Goal: Task Accomplishment & Management: Use online tool/utility

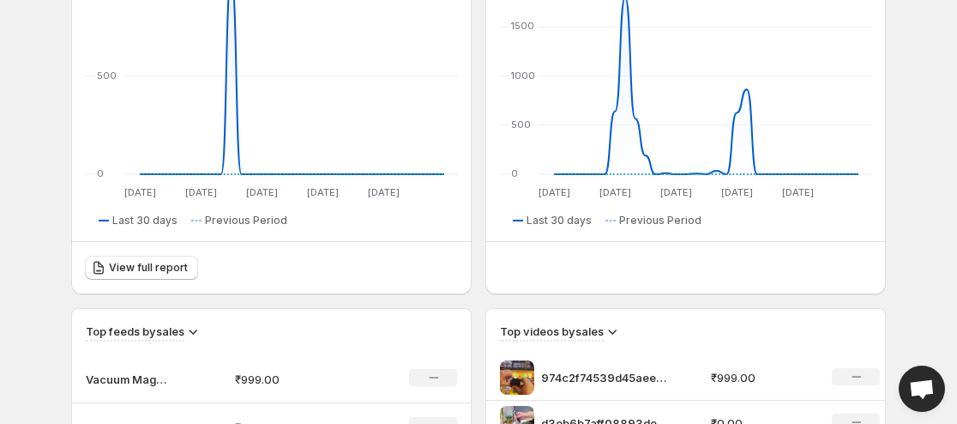
scroll to position [454, 0]
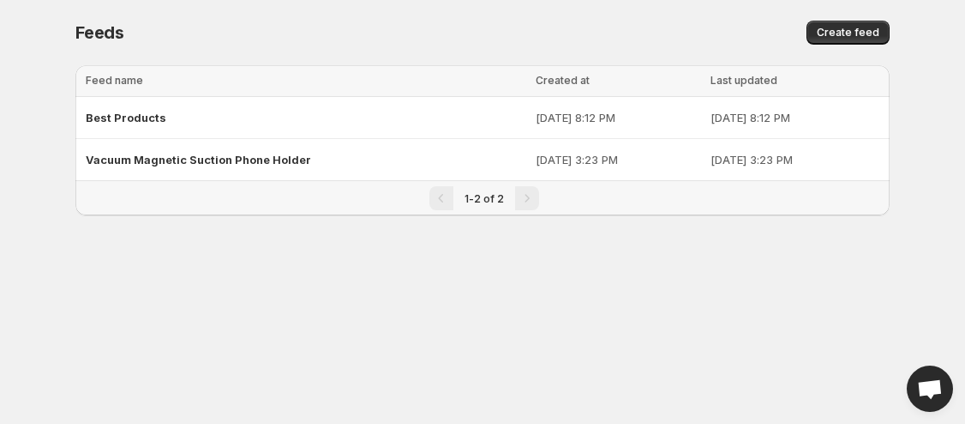
click at [542, 294] on body "Home Feeds Videos Subscription Settings Feeds. This page is ready Feeds Create …" at bounding box center [482, 212] width 965 height 424
click at [242, 177] on td "Vacuum Magnetic Suction Phone Holder" at bounding box center [302, 160] width 455 height 42
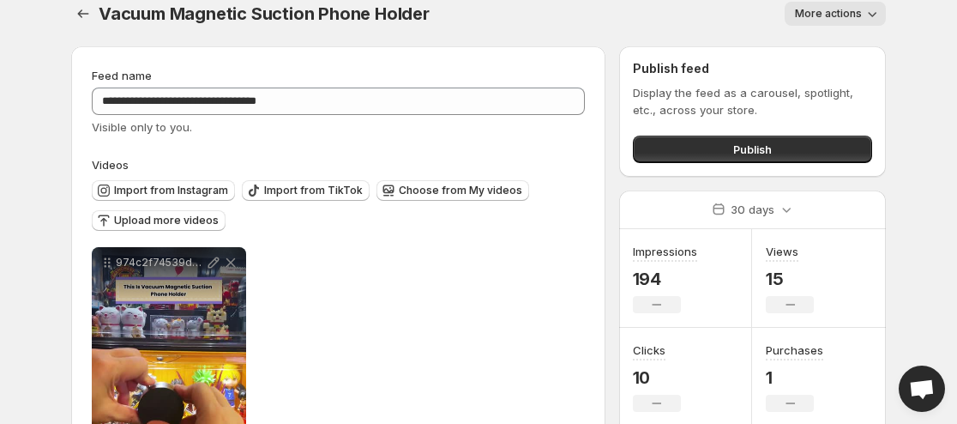
scroll to position [3, 0]
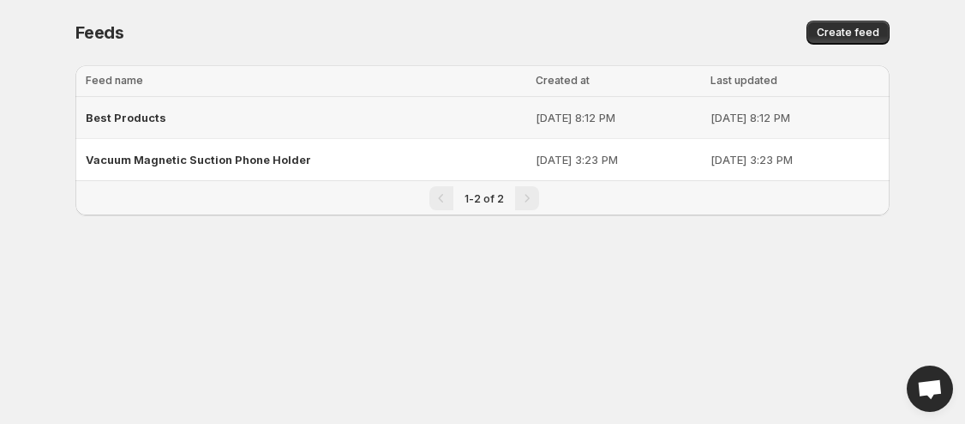
click at [225, 122] on div "Best Products" at bounding box center [306, 117] width 440 height 31
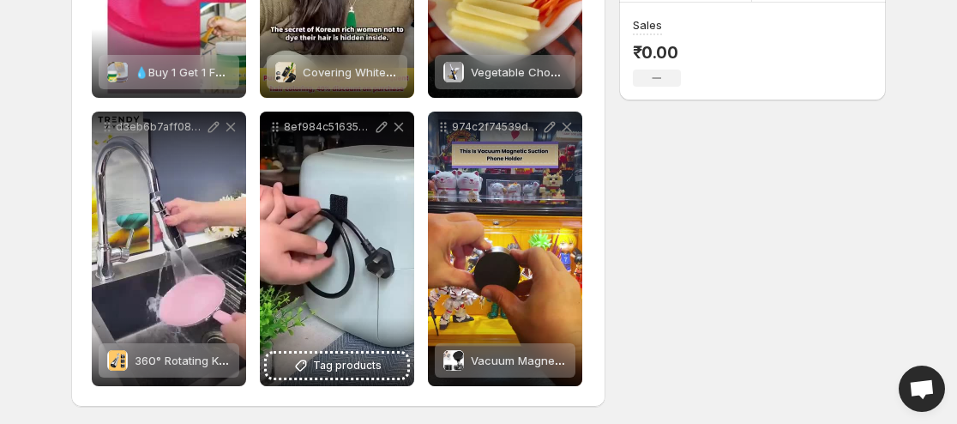
scroll to position [446, 0]
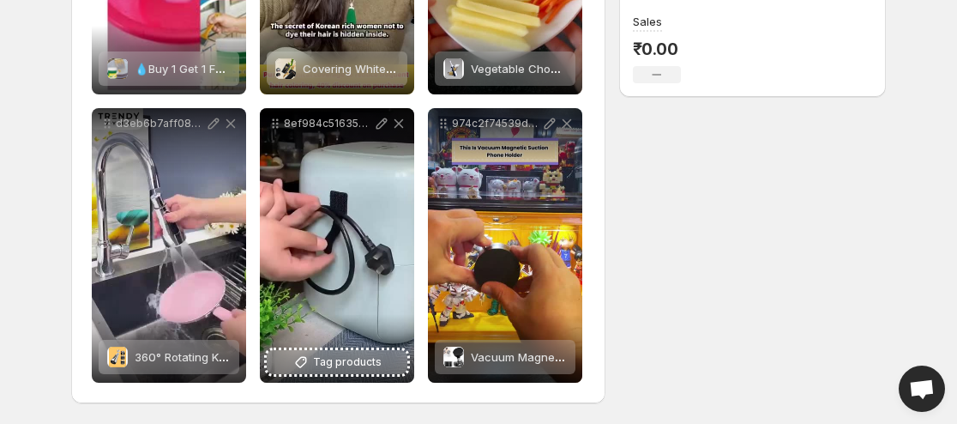
click at [322, 365] on span "Tag products" at bounding box center [347, 361] width 69 height 17
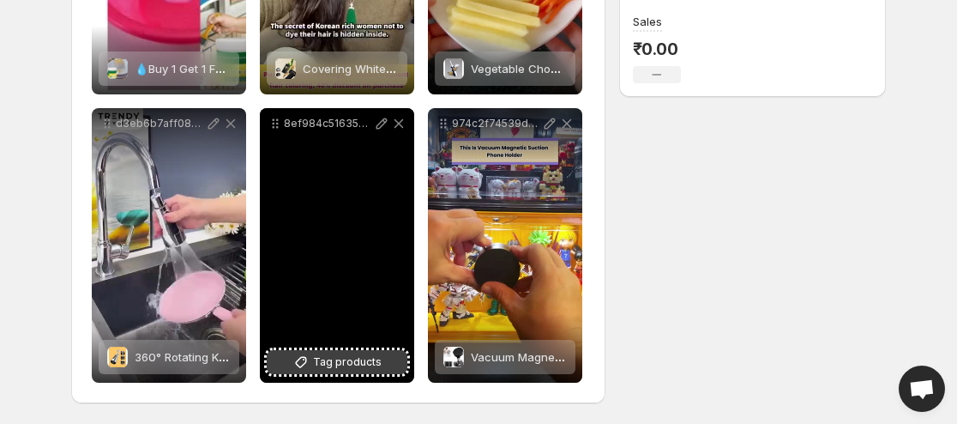
click at [371, 357] on span "Tag products" at bounding box center [347, 361] width 69 height 17
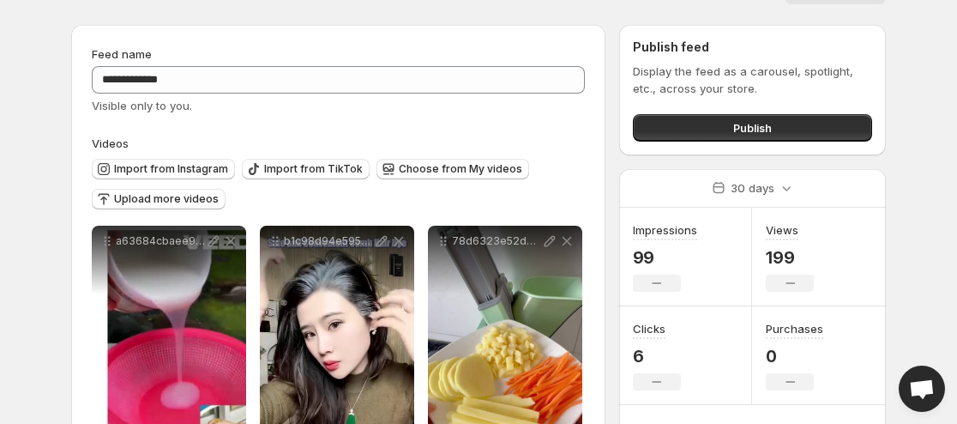
scroll to position [0, 0]
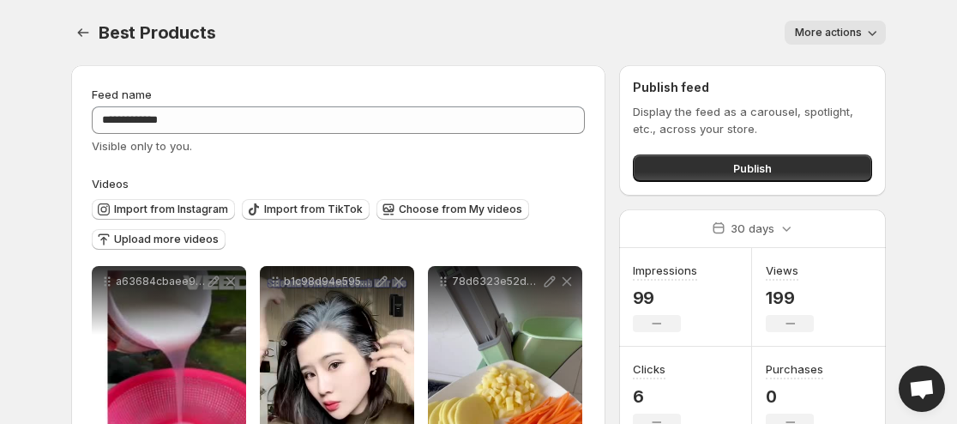
click at [871, 31] on icon "button" at bounding box center [871, 32] width 17 height 17
click at [83, 33] on icon "Settings" at bounding box center [83, 32] width 17 height 17
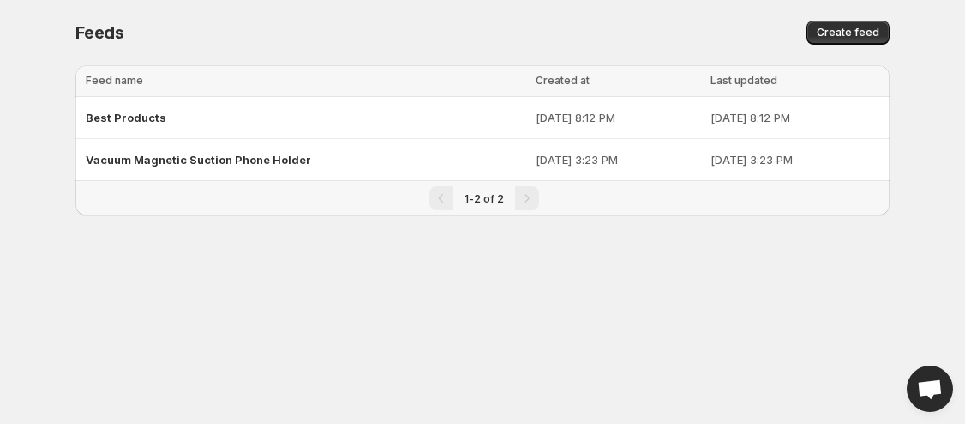
click at [522, 201] on div "Pagination" at bounding box center [527, 198] width 24 height 24
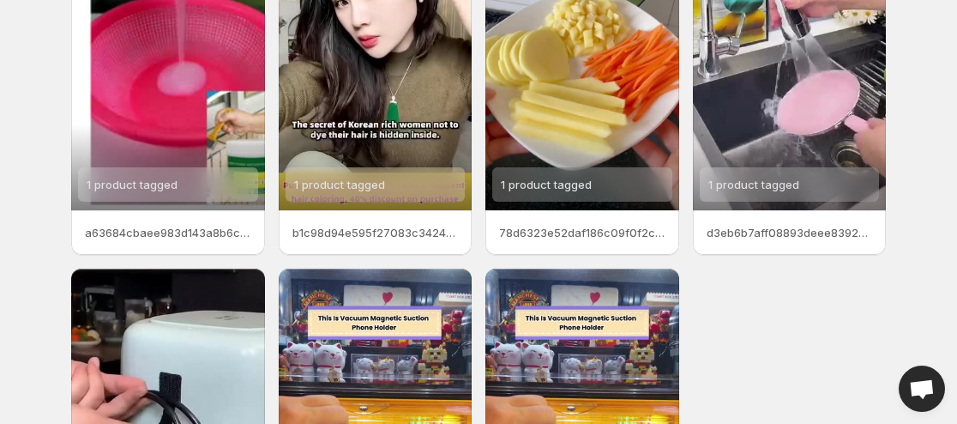
scroll to position [201, 0]
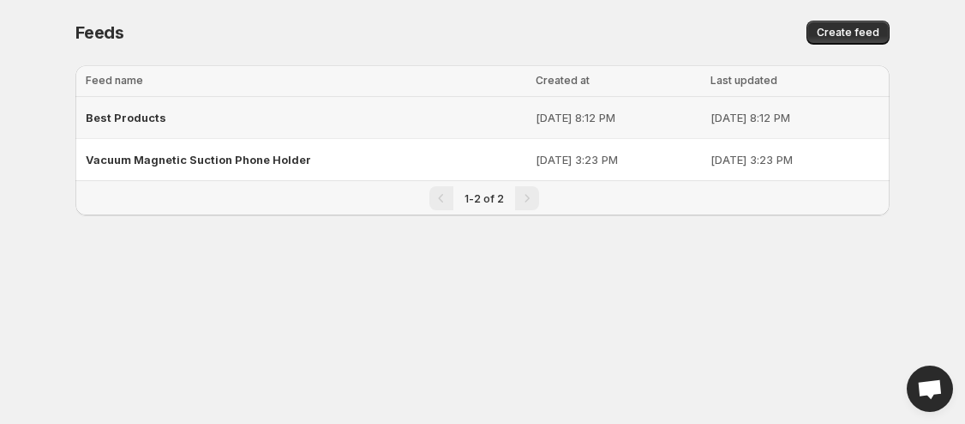
click at [412, 118] on div "Best Products" at bounding box center [306, 117] width 440 height 31
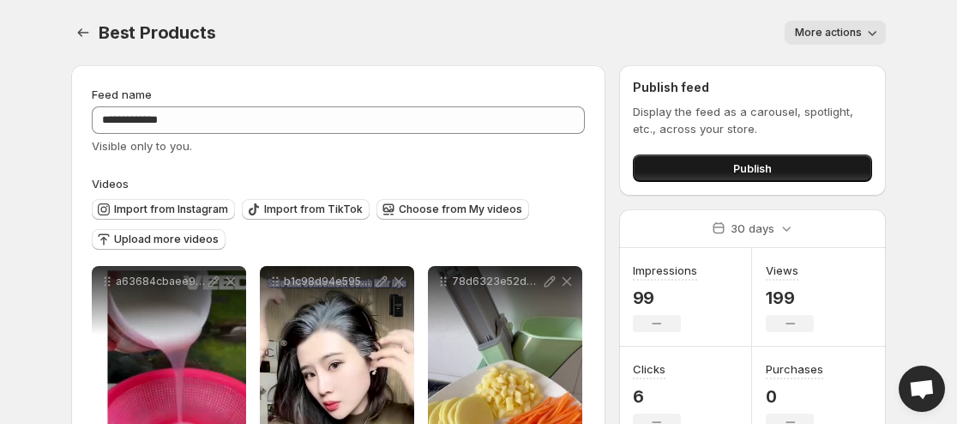
click at [788, 165] on button "Publish" at bounding box center [752, 167] width 239 height 27
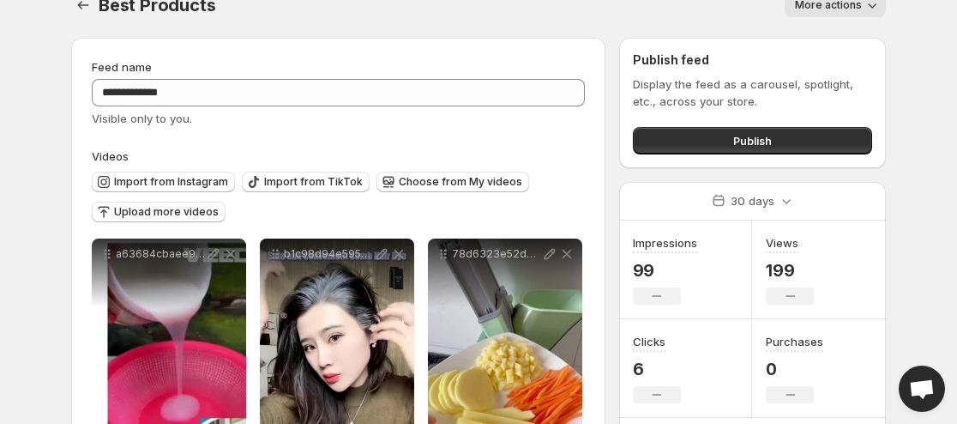
scroll to position [30, 0]
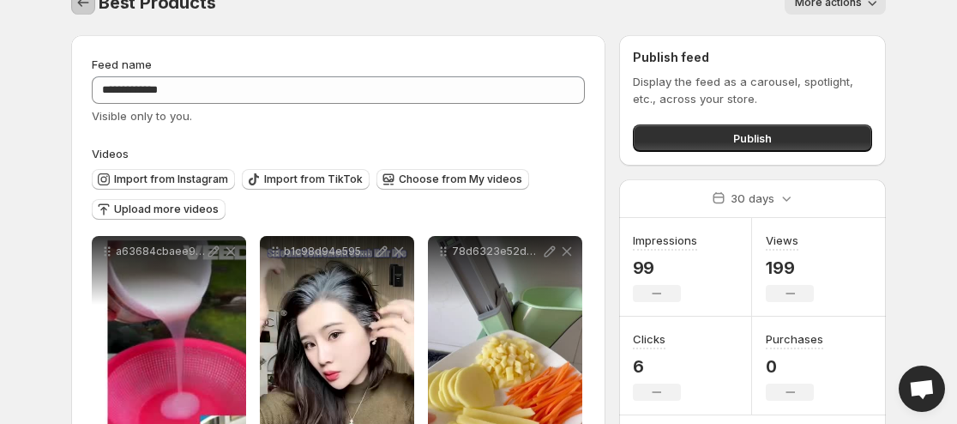
click at [76, 2] on icon "Settings" at bounding box center [83, 2] width 17 height 17
